Goal: Check status: Check status

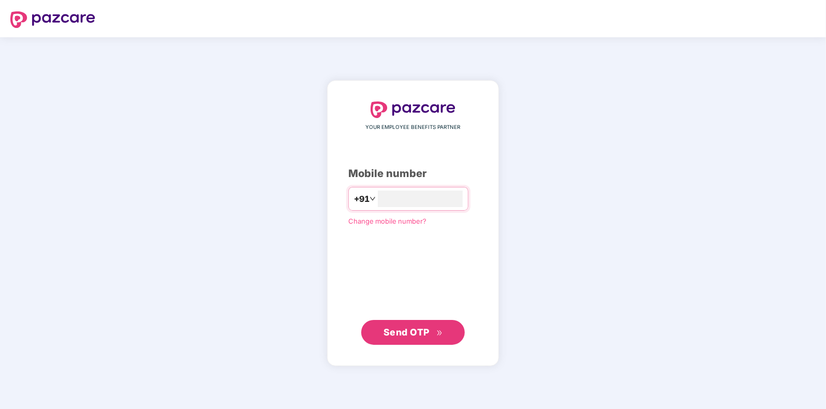
type input "**********"
click at [395, 329] on span "Send OTP" at bounding box center [407, 332] width 46 height 11
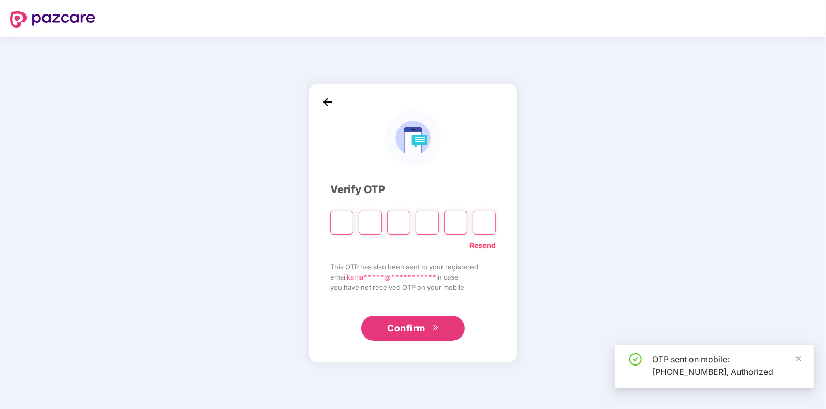
click at [340, 223] on input "Please enter verification code. Digit 1" at bounding box center [341, 223] width 23 height 24
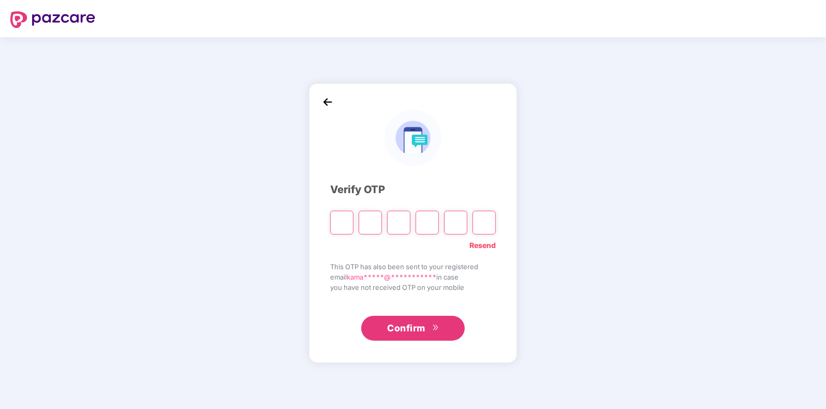
type input "*"
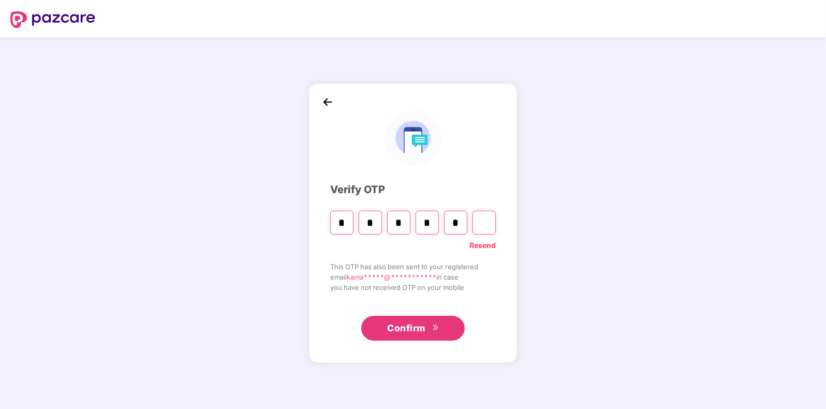
type input "*"
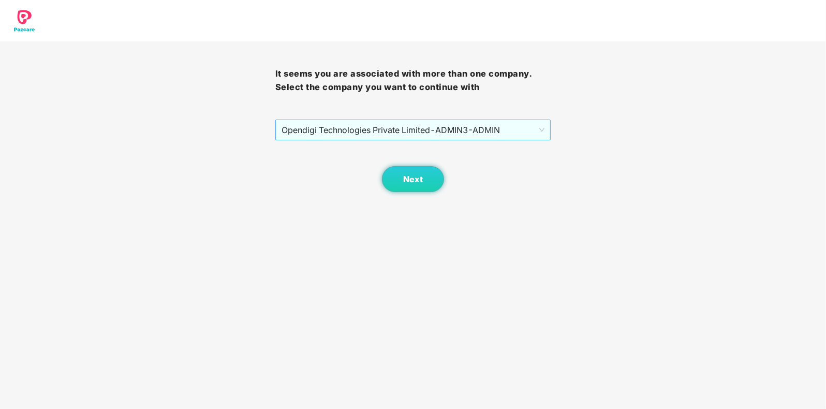
click at [431, 124] on span "Opendigi Technologies Private Limited - ADMIN3 - ADMIN" at bounding box center [413, 130] width 263 height 20
click at [422, 125] on span "Opendigi Technologies Private Limited - ADMIN3 - ADMIN" at bounding box center [413, 130] width 263 height 20
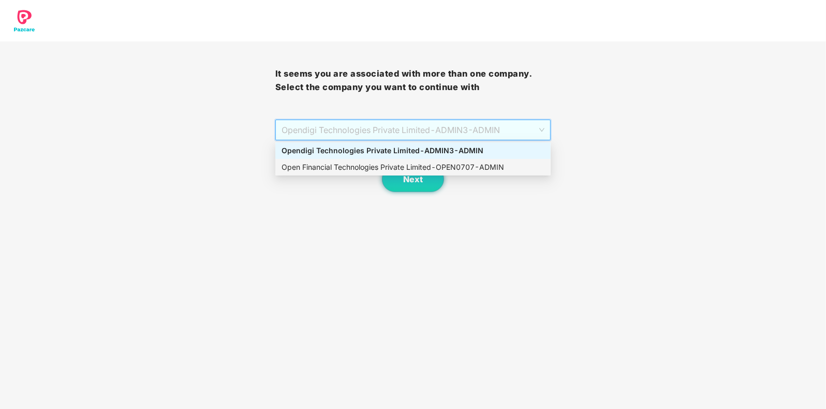
click at [363, 166] on div "Open Financial Technologies Private Limited - OPEN0707 - ADMIN" at bounding box center [413, 167] width 263 height 11
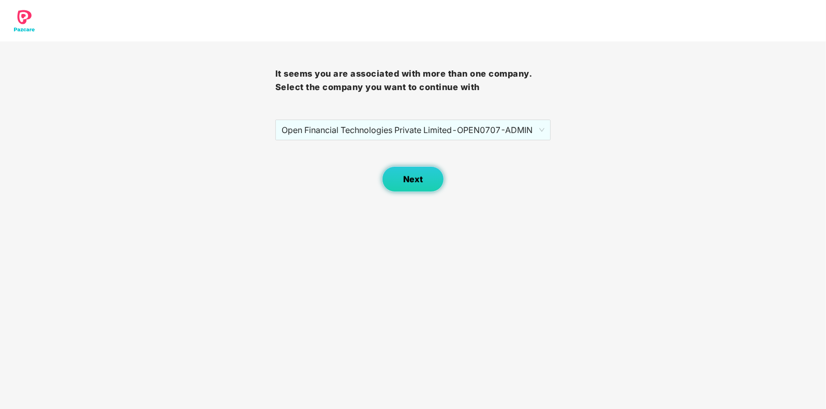
click at [424, 171] on button "Next" at bounding box center [413, 179] width 62 height 26
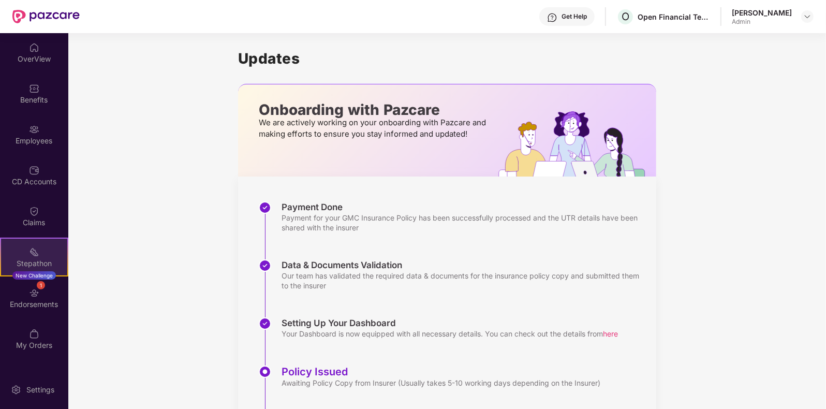
click at [23, 261] on div "Stepathon" at bounding box center [34, 263] width 66 height 10
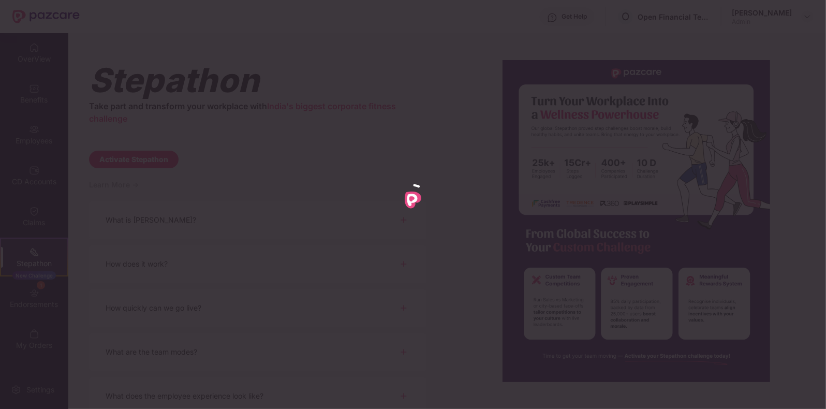
click at [42, 222] on div at bounding box center [413, 204] width 826 height 409
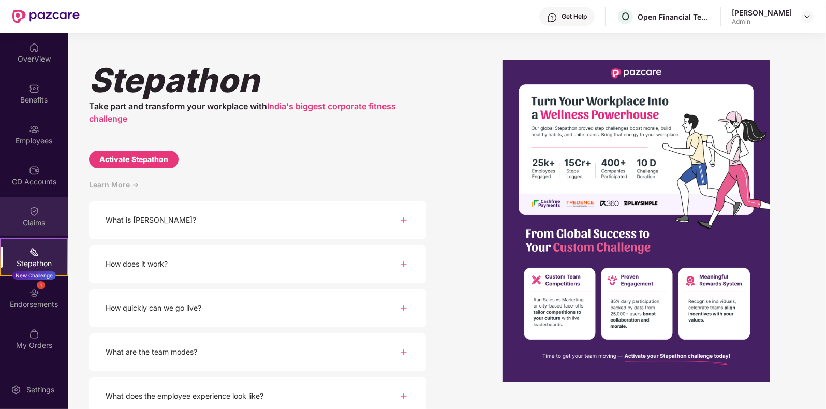
click at [38, 217] on div "Claims" at bounding box center [34, 222] width 68 height 10
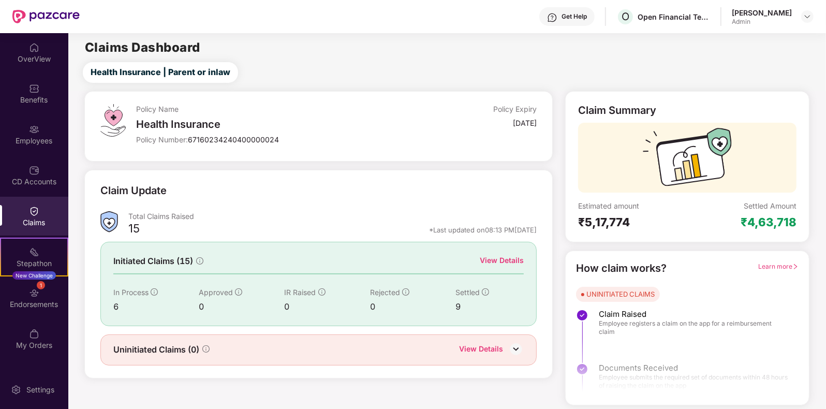
click at [520, 348] on img at bounding box center [516, 349] width 16 height 16
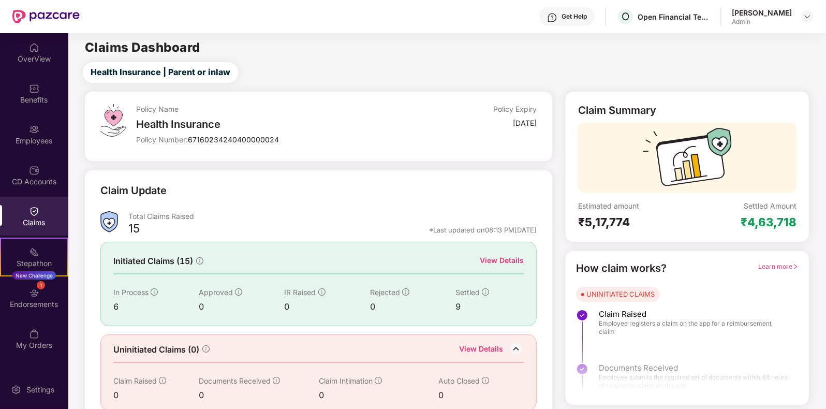
scroll to position [16, 0]
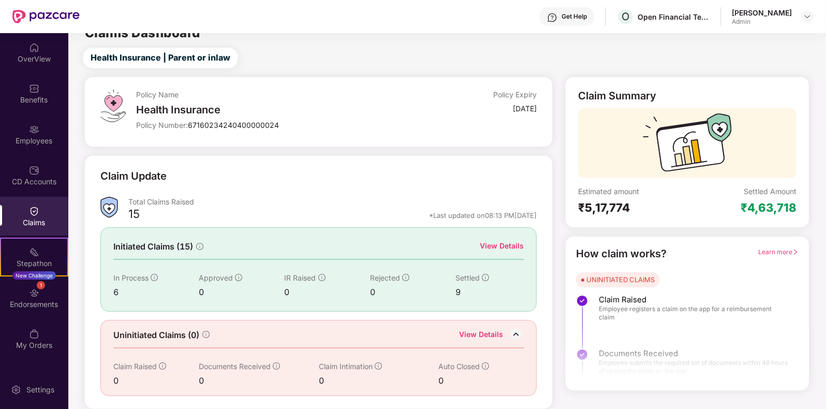
click at [501, 245] on div "View Details" at bounding box center [502, 245] width 44 height 11
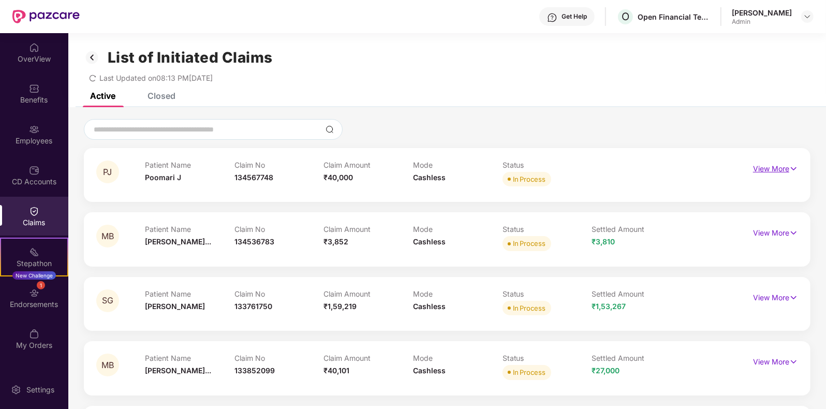
click at [793, 166] on img at bounding box center [794, 168] width 9 height 11
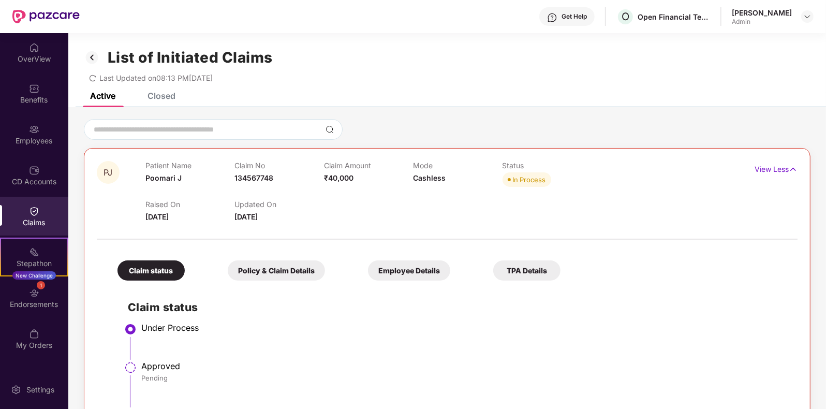
scroll to position [65, 0]
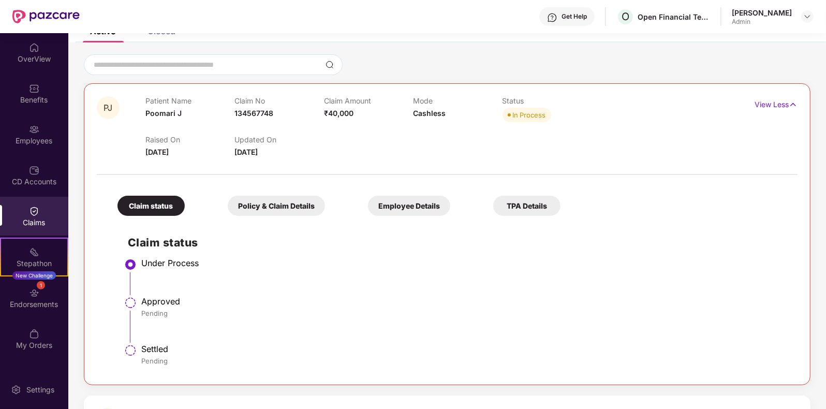
click at [270, 213] on div "Policy & Claim Details" at bounding box center [276, 206] width 97 height 20
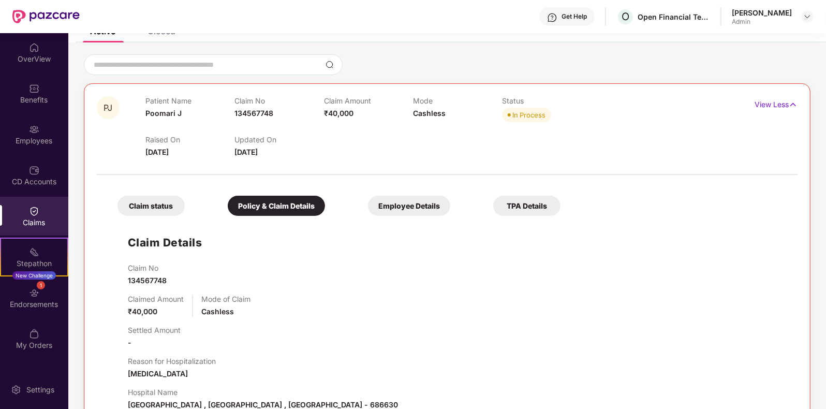
scroll to position [129, 0]
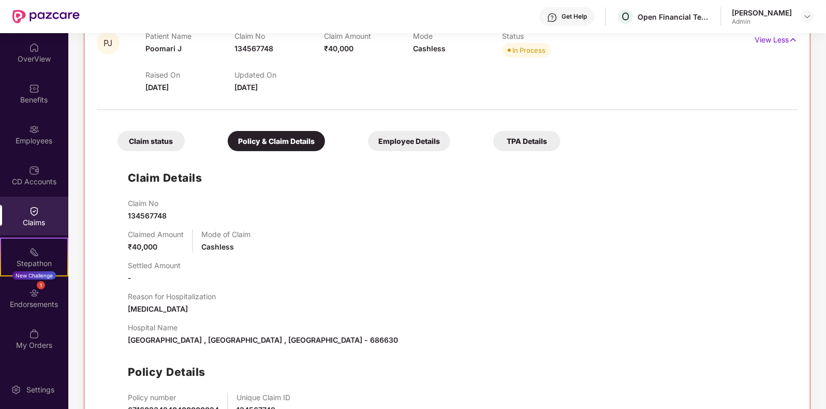
click at [405, 145] on div "Employee Details" at bounding box center [409, 141] width 82 height 20
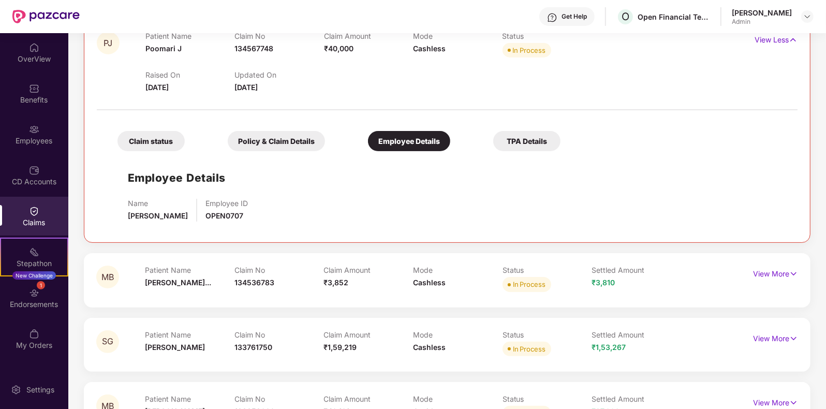
click at [541, 145] on div "TPA Details" at bounding box center [526, 141] width 67 height 20
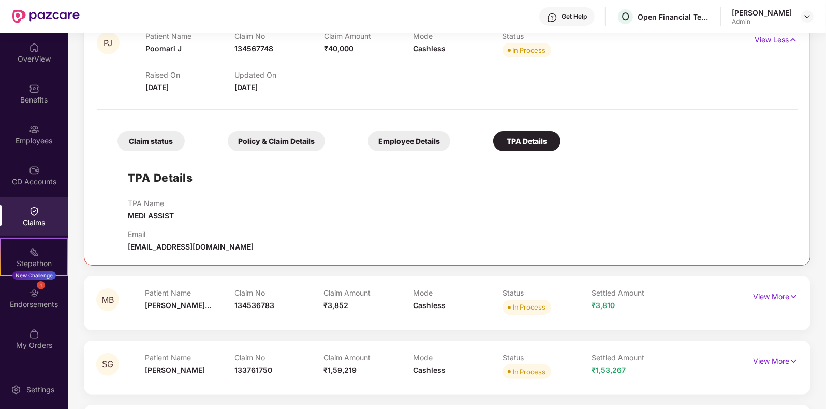
click at [237, 143] on div "Policy & Claim Details" at bounding box center [276, 141] width 97 height 20
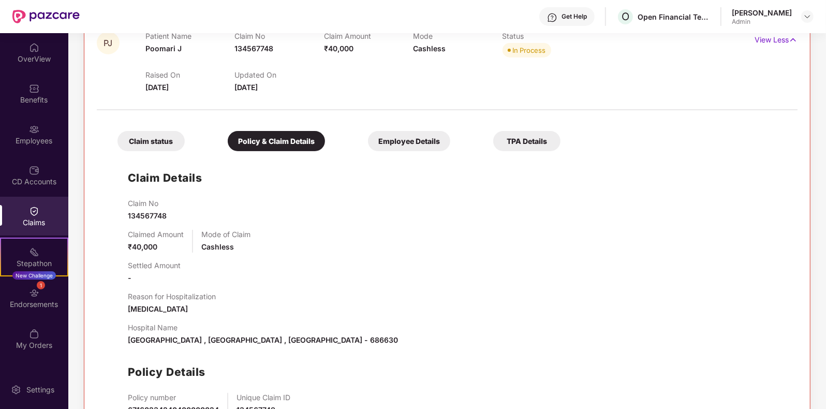
click at [150, 140] on div "Claim status" at bounding box center [151, 141] width 67 height 20
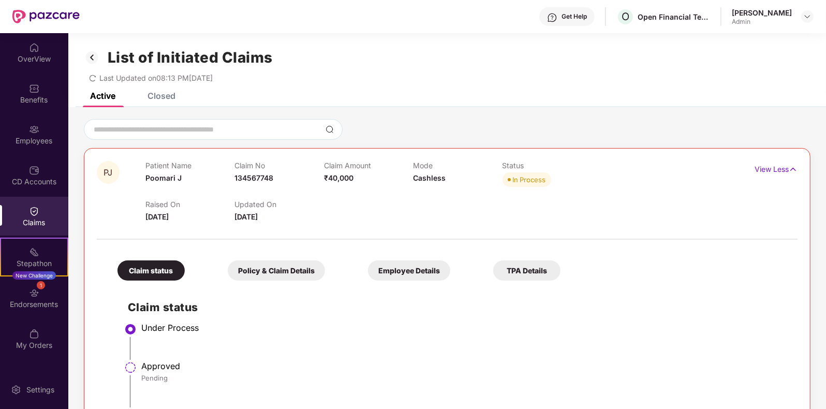
scroll to position [373, 0]
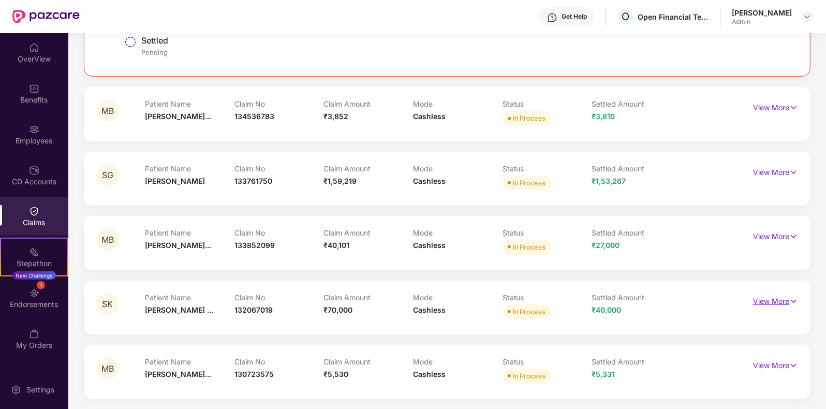
click at [793, 301] on img at bounding box center [794, 301] width 9 height 11
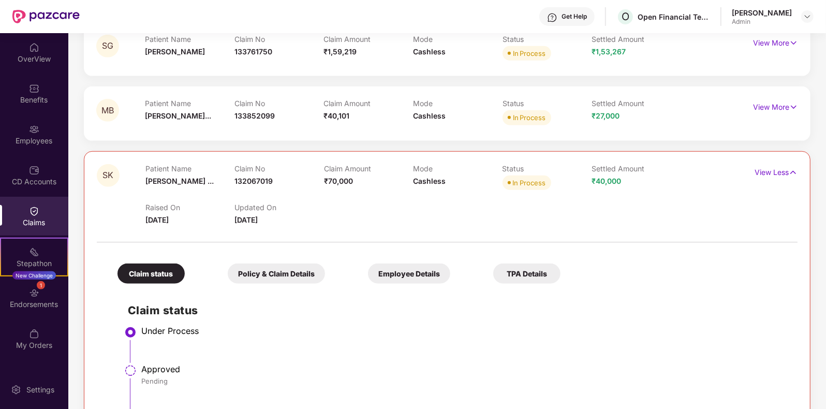
scroll to position [622, 0]
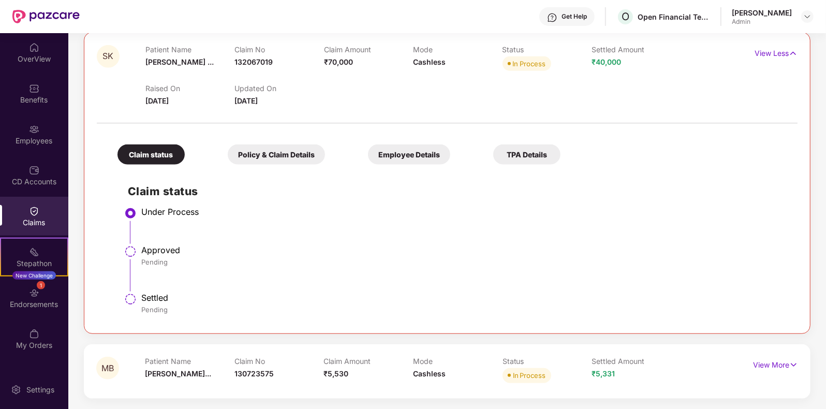
click at [272, 156] on div "Policy & Claim Details" at bounding box center [276, 154] width 97 height 20
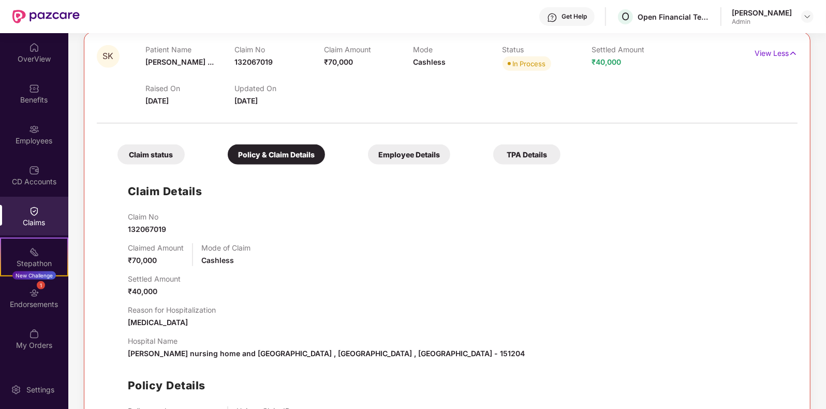
drag, startPoint x: 348, startPoint y: 360, endPoint x: 369, endPoint y: 361, distance: 21.2
click at [369, 361] on div "Claim No 132067019 Claimed Amount ₹70,000 Mode of Claim Cashless Settled Amount…" at bounding box center [458, 340] width 660 height 256
click at [279, 342] on p "Hospital Name" at bounding box center [326, 341] width 397 height 9
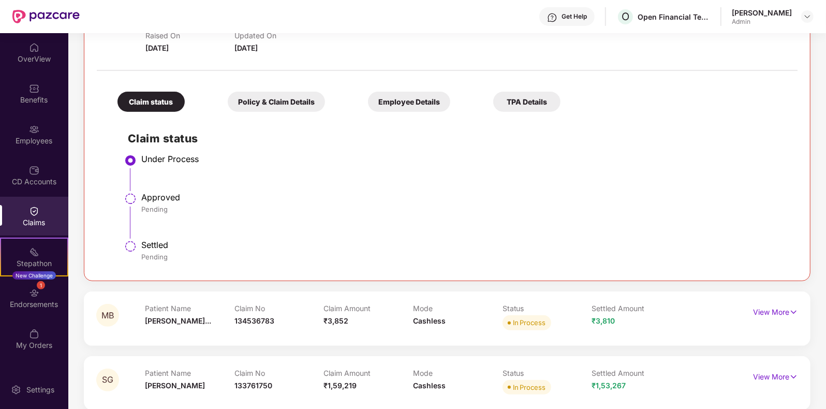
scroll to position [104, 0]
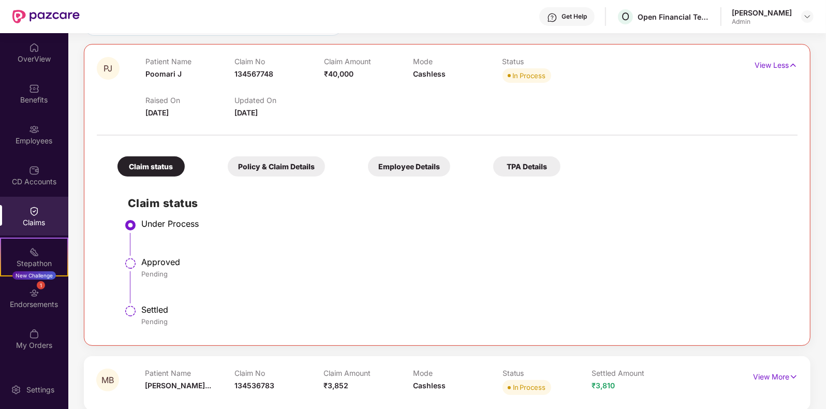
click at [268, 173] on div "Policy & Claim Details" at bounding box center [276, 166] width 97 height 20
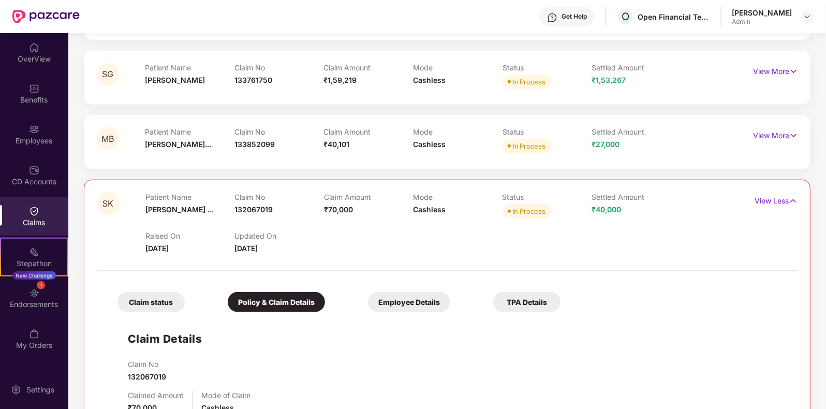
scroll to position [687, 0]
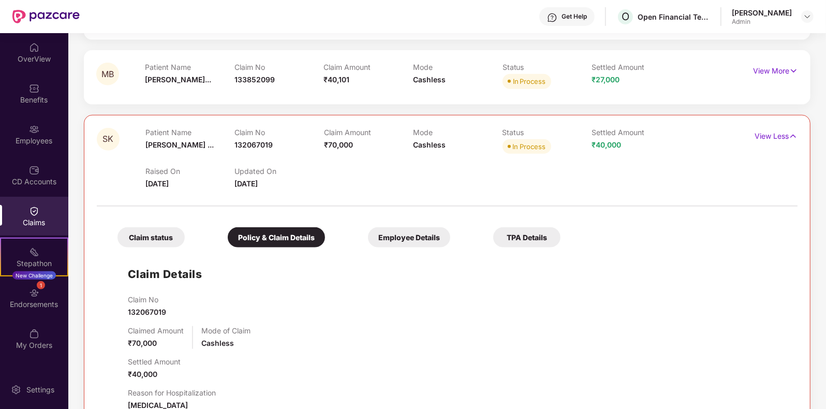
click at [158, 240] on div "Claim status" at bounding box center [151, 237] width 67 height 20
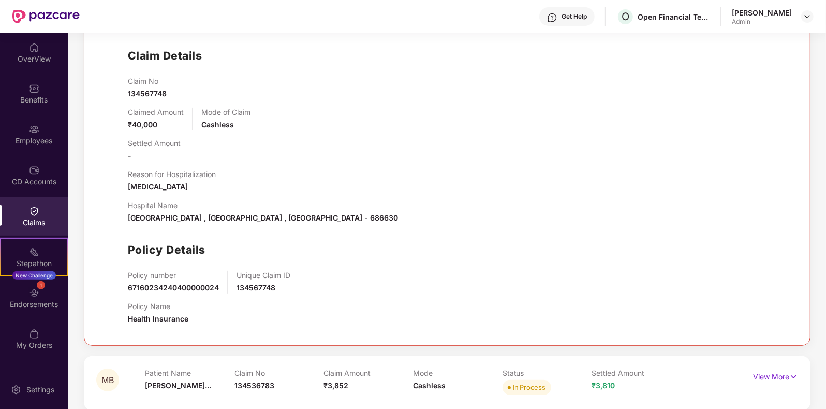
scroll to position [0, 0]
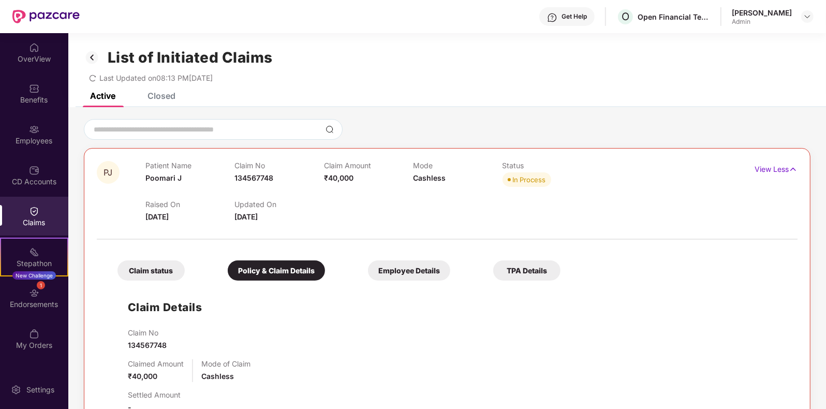
click at [801, 13] on div "Kamaraj J Admin" at bounding box center [773, 17] width 82 height 18
click at [808, 14] on img at bounding box center [808, 16] width 8 height 8
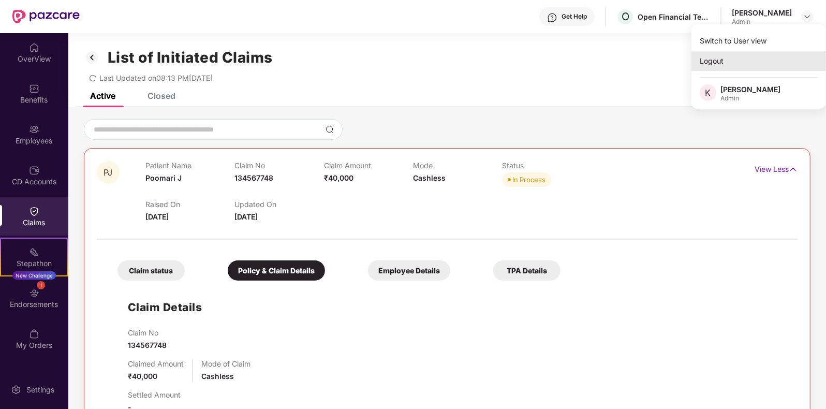
click at [716, 60] on div "Logout" at bounding box center [759, 61] width 135 height 20
